Goal: Task Accomplishment & Management: Use online tool/utility

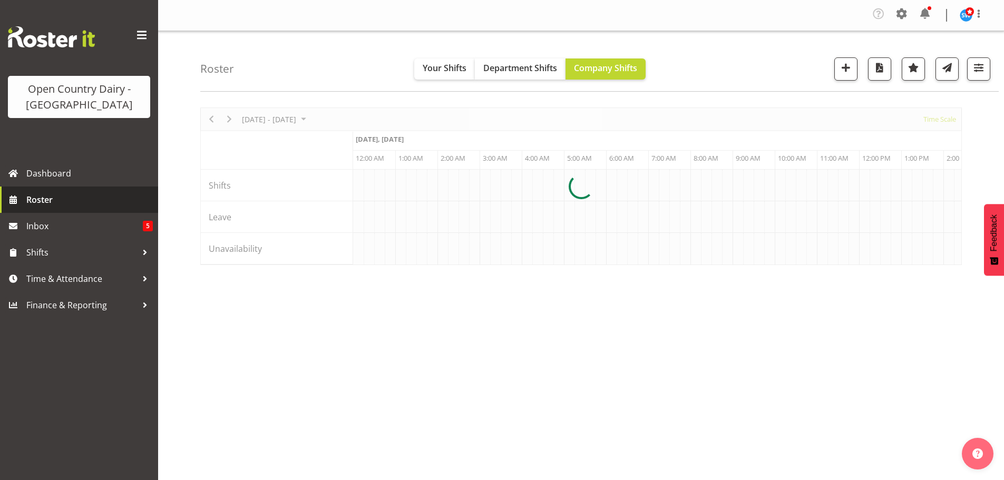
scroll to position [0, 2023]
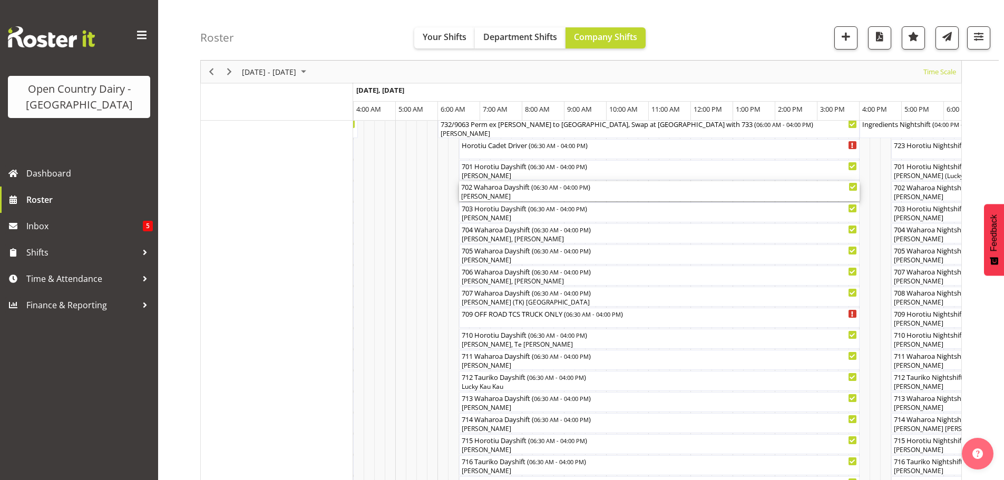
click at [531, 196] on div "[PERSON_NAME]" at bounding box center [659, 196] width 396 height 9
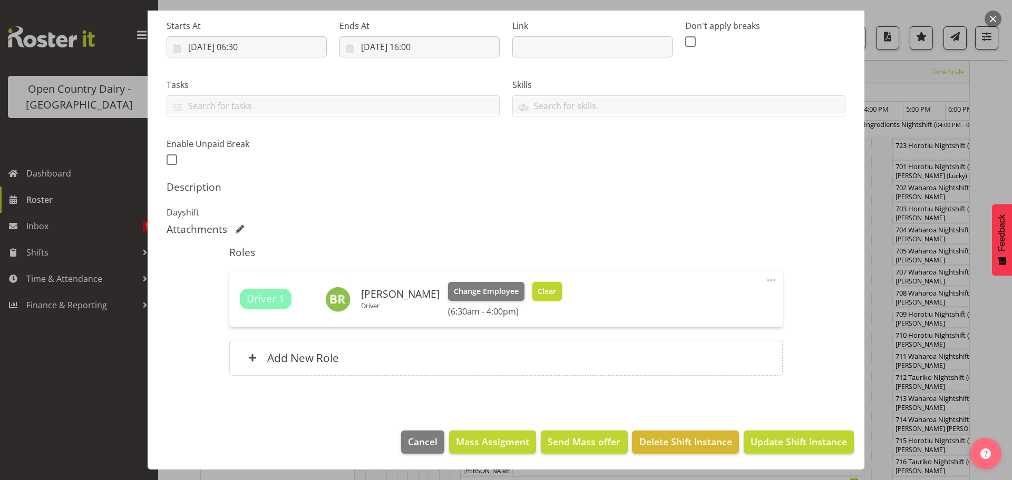
click at [537, 290] on span "Clear" at bounding box center [546, 292] width 18 height 12
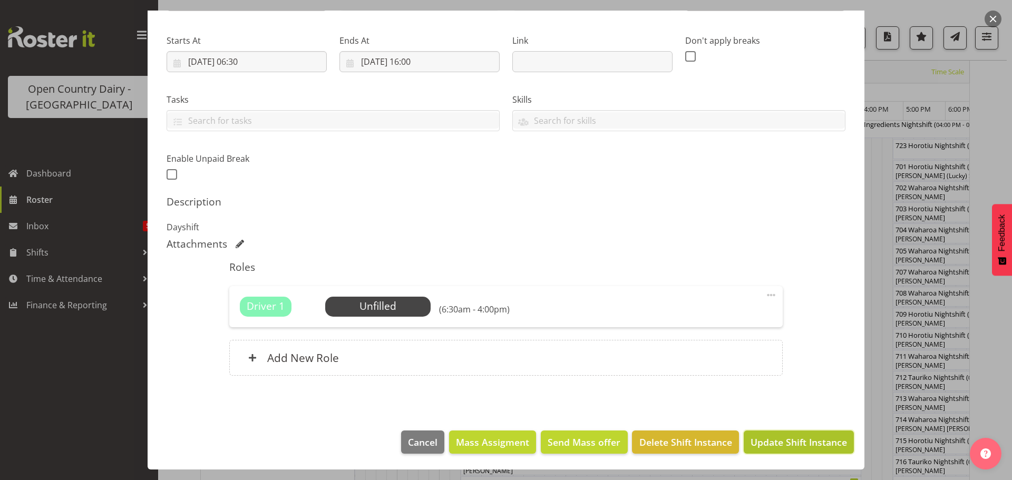
click at [771, 438] on span "Update Shift Instance" at bounding box center [798, 442] width 96 height 14
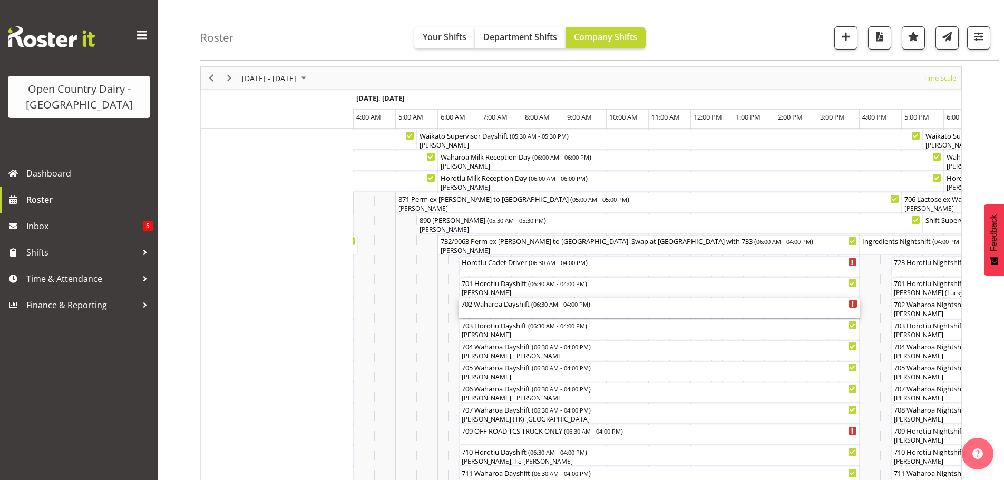
click at [518, 313] on div "702 Waharoa Dayshift ( 06:30 AM - 04:00 PM )" at bounding box center [659, 308] width 396 height 20
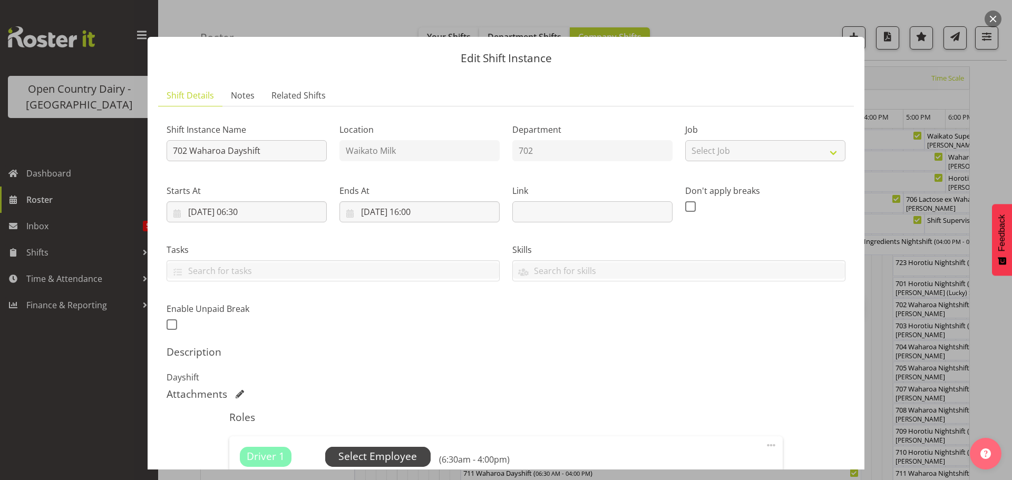
click at [381, 456] on span "Select Employee" at bounding box center [377, 456] width 78 height 15
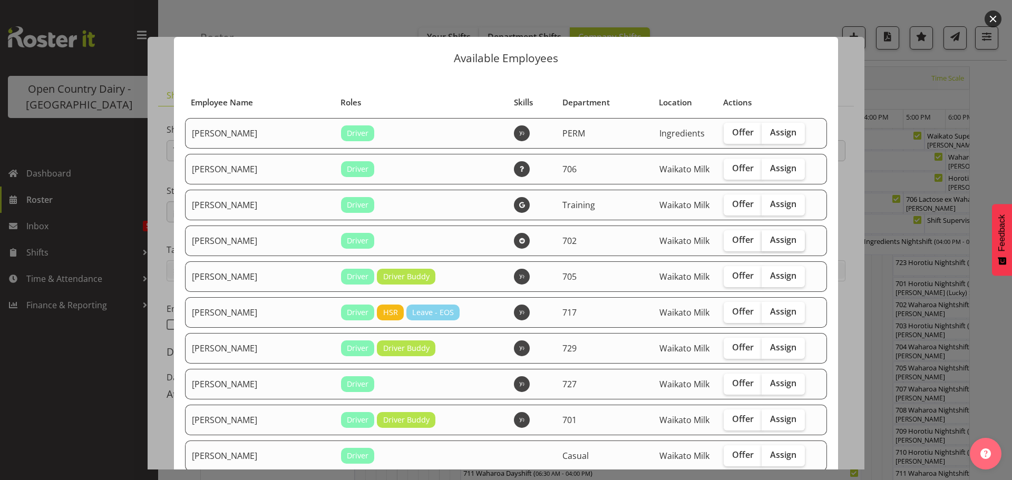
click at [770, 239] on span "Assign" at bounding box center [783, 239] width 26 height 11
click at [765, 239] on input "Assign" at bounding box center [764, 240] width 7 height 7
checkbox input "true"
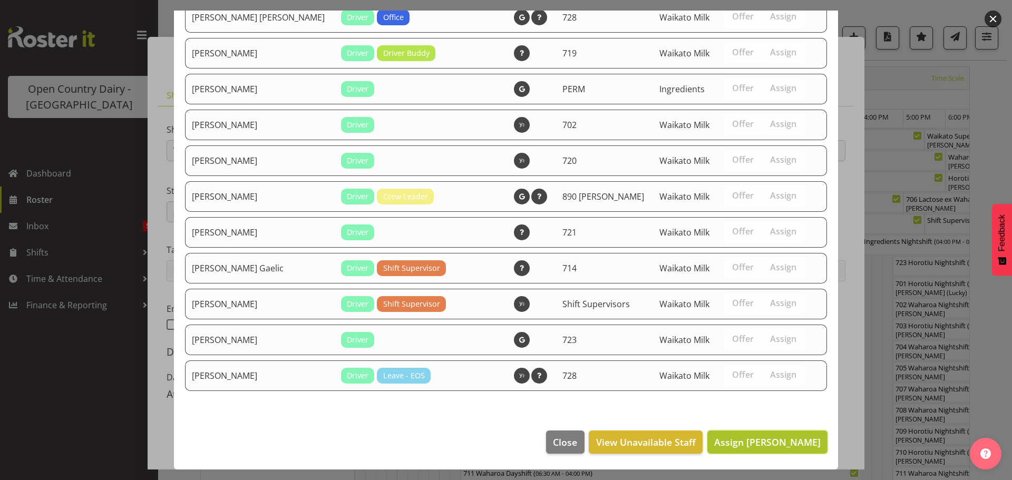
click at [773, 439] on span "Assign [PERSON_NAME]" at bounding box center [767, 442] width 106 height 13
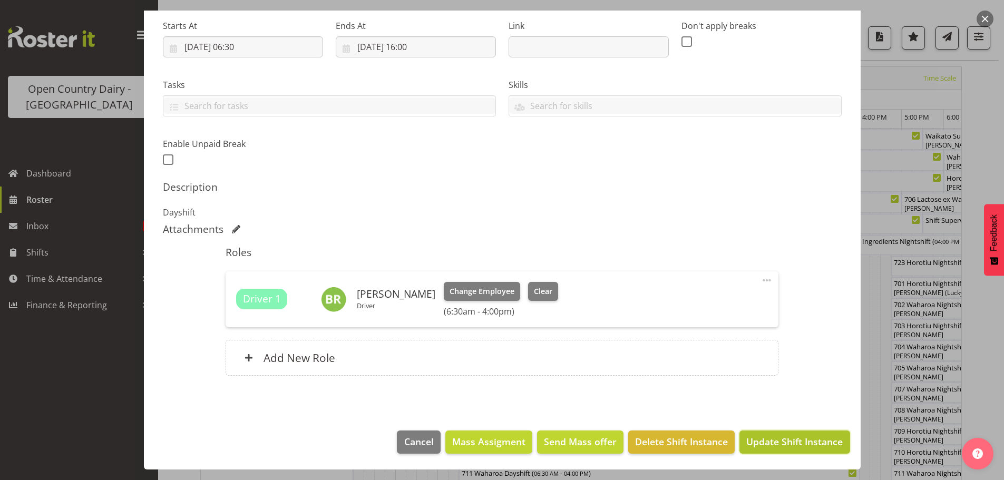
click at [786, 438] on span "Update Shift Instance" at bounding box center [794, 442] width 96 height 14
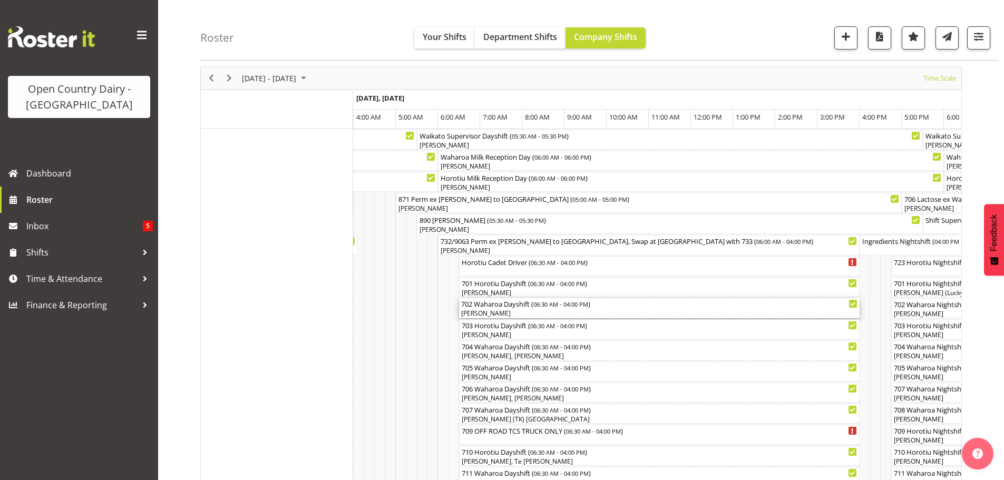
click at [533, 311] on div "[PERSON_NAME]" at bounding box center [659, 313] width 396 height 9
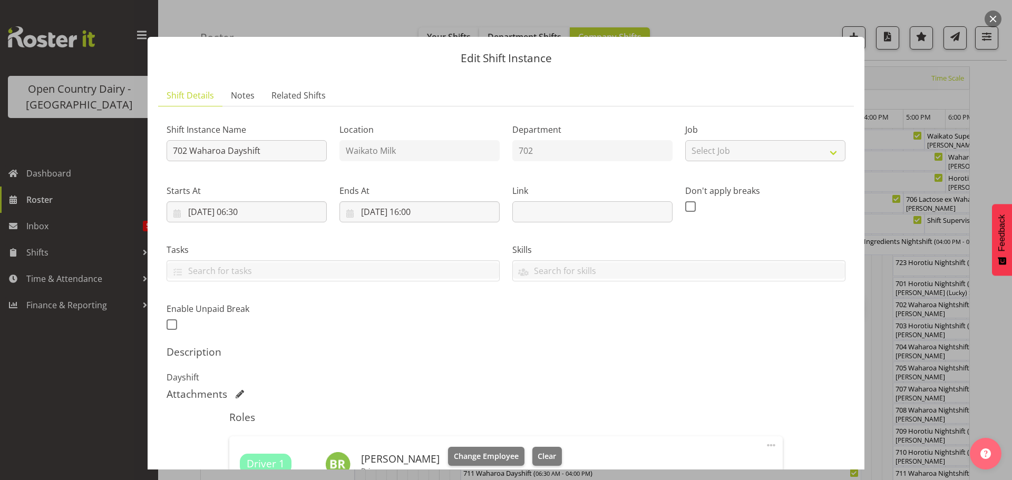
scroll to position [105, 0]
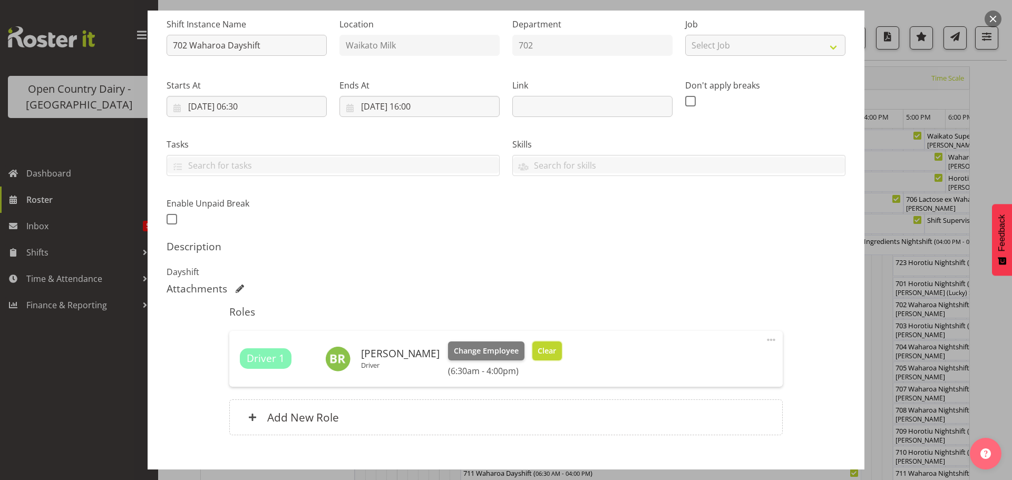
click at [537, 347] on span "Clear" at bounding box center [546, 351] width 18 height 12
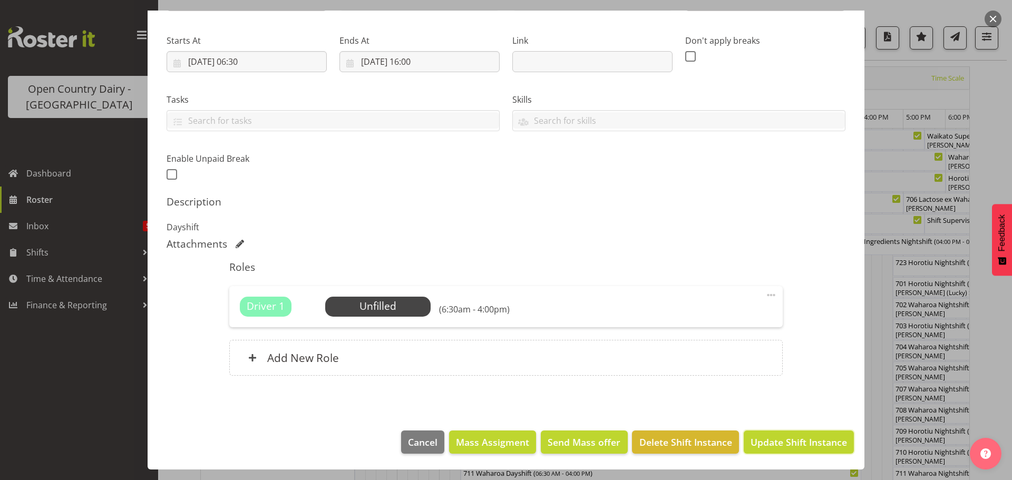
click at [790, 440] on span "Update Shift Instance" at bounding box center [798, 442] width 96 height 14
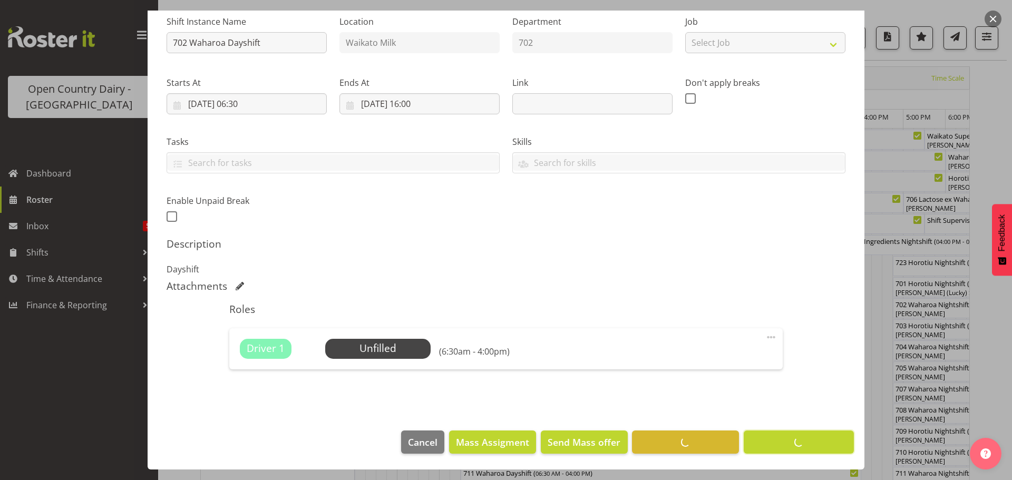
scroll to position [108, 0]
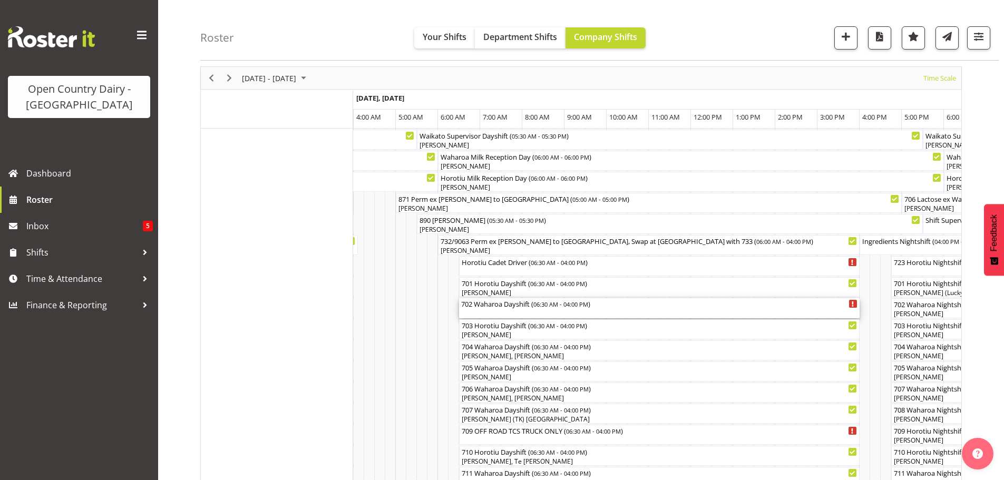
click at [503, 315] on div "702 Waharoa Dayshift ( 06:30 AM - 04:00 PM )" at bounding box center [659, 308] width 396 height 20
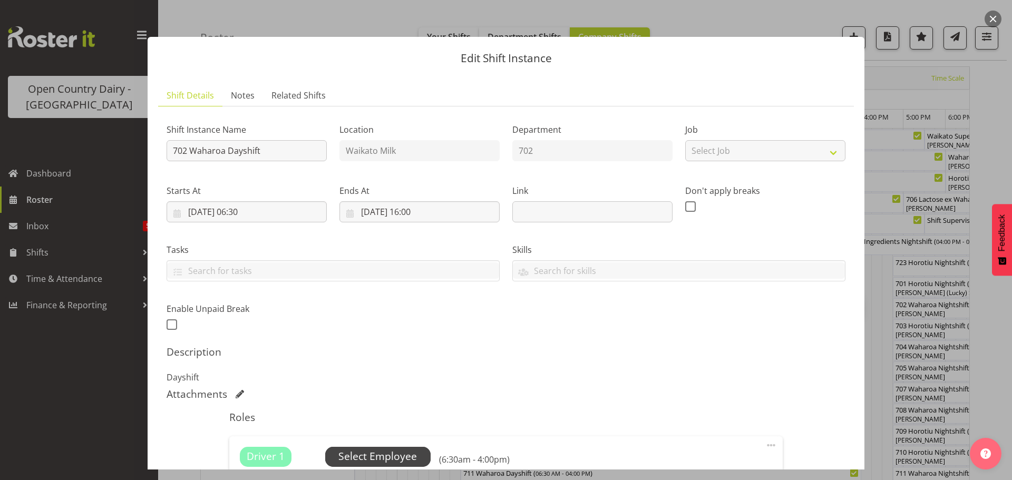
click at [377, 456] on span "Select Employee" at bounding box center [377, 456] width 78 height 15
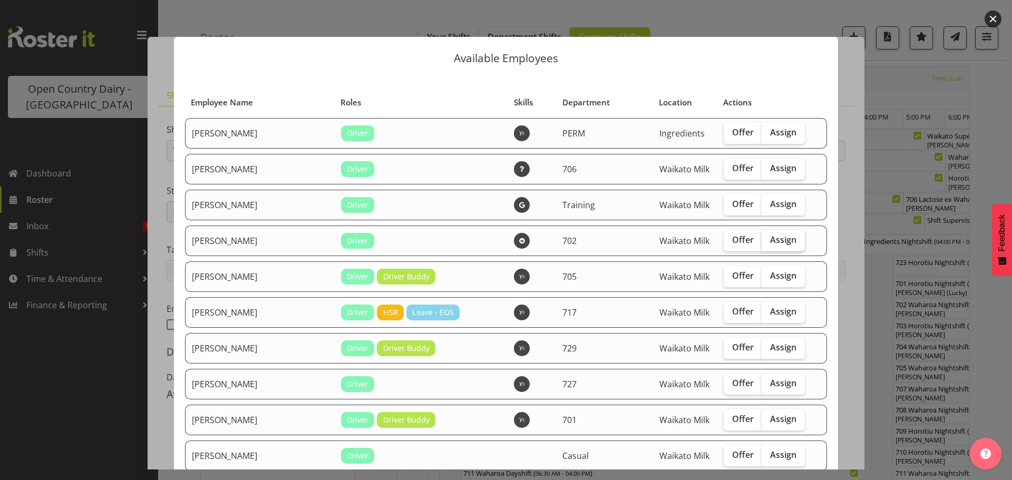
click at [770, 239] on span "Assign" at bounding box center [783, 239] width 26 height 11
click at [761, 239] on input "Assign" at bounding box center [764, 240] width 7 height 7
checkbox input "true"
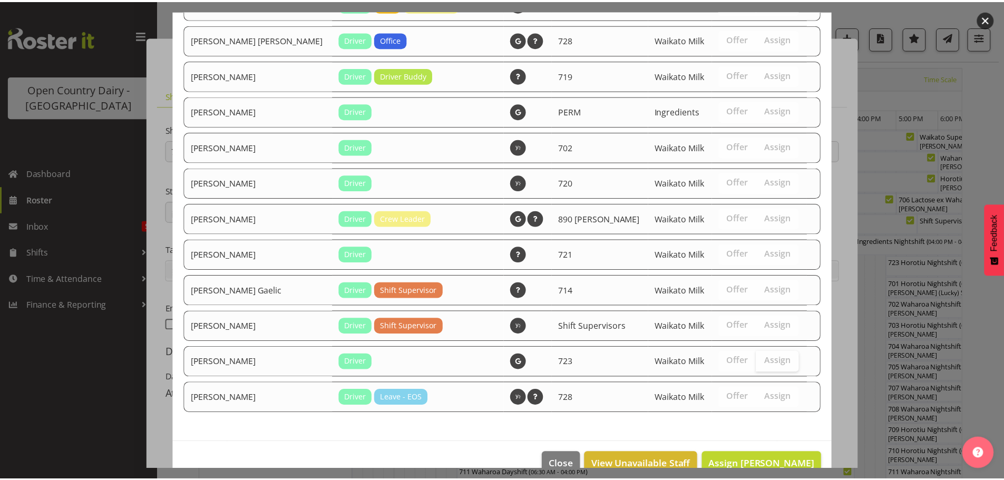
scroll to position [1119, 0]
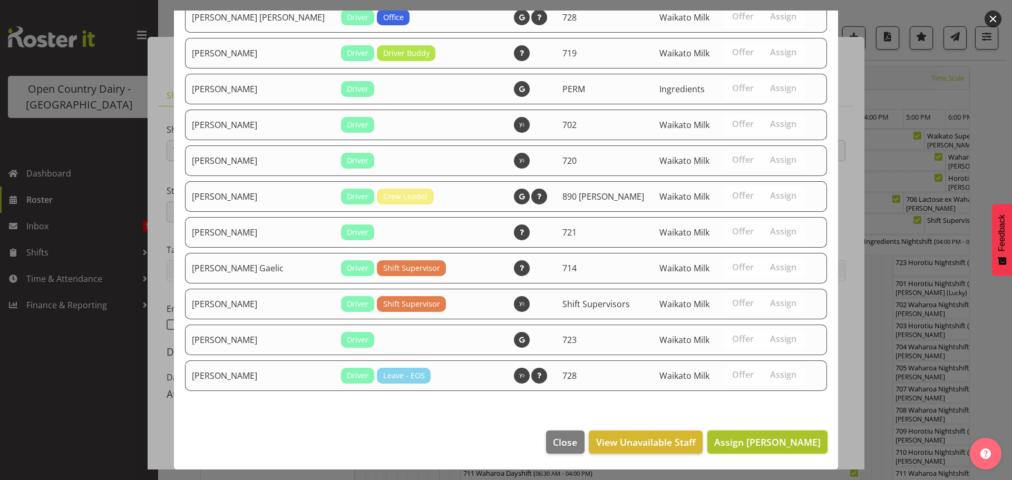
click at [782, 443] on span "Assign [PERSON_NAME]" at bounding box center [767, 442] width 106 height 13
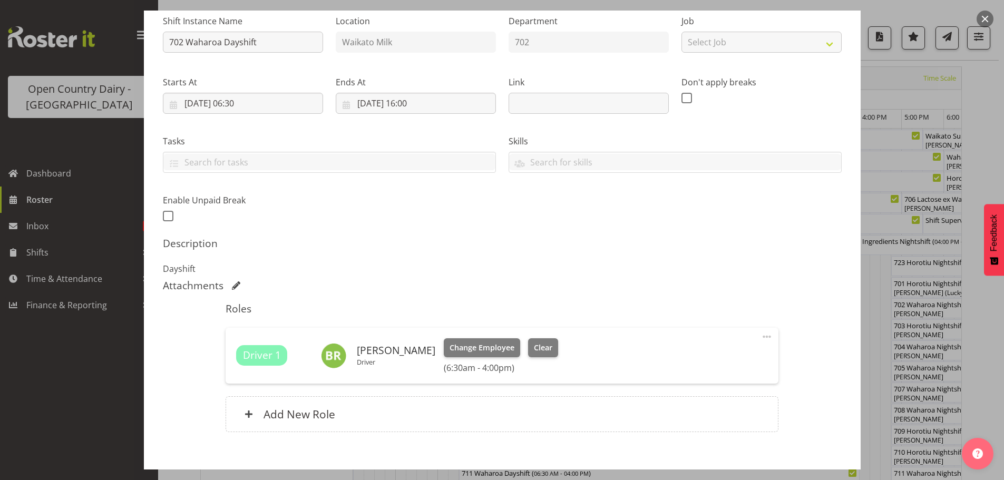
scroll to position [165, 0]
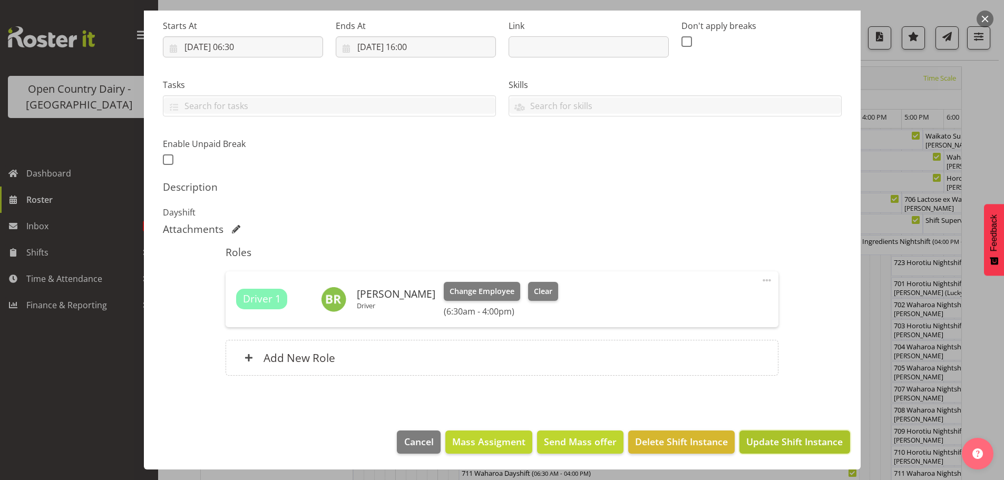
click at [784, 441] on span "Update Shift Instance" at bounding box center [794, 442] width 96 height 14
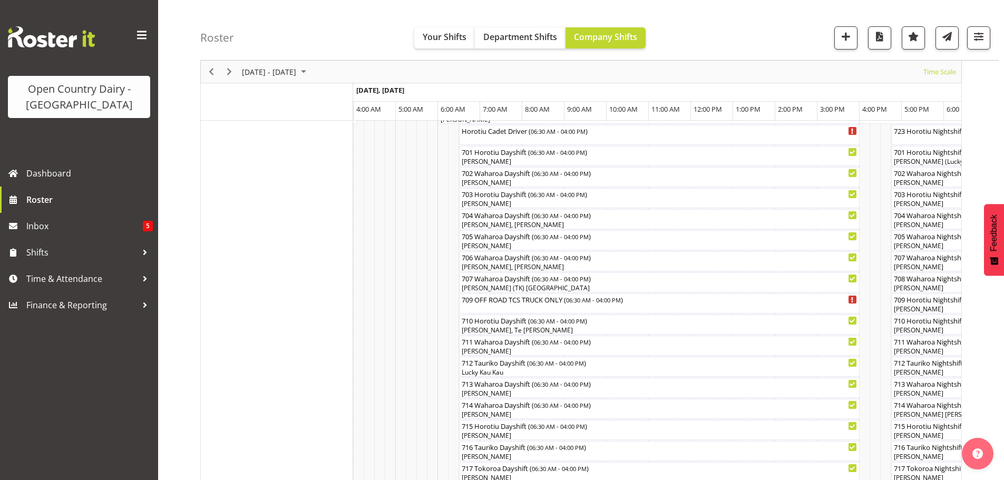
scroll to position [0, 0]
